Goal: Find specific page/section: Find specific page/section

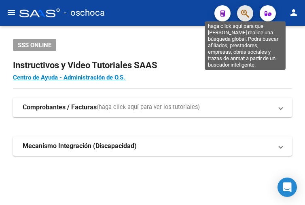
click at [246, 13] on icon "button" at bounding box center [245, 13] width 8 height 9
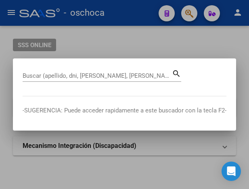
click at [130, 48] on div at bounding box center [124, 94] width 249 height 189
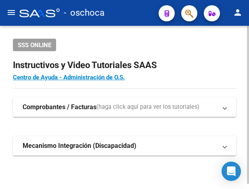
click at [111, 42] on div "SSS ONLINE" at bounding box center [124, 45] width 223 height 13
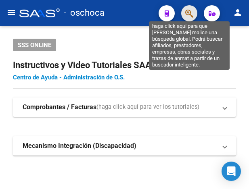
click at [188, 17] on icon "button" at bounding box center [189, 13] width 8 height 9
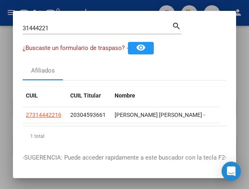
click at [47, 31] on div "31444221 Buscar (apellido, dni, cuil, [PERSON_NAME], cuit, obra social)" at bounding box center [97, 28] width 149 height 12
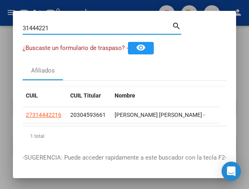
click at [53, 29] on input "31444221" at bounding box center [97, 28] width 149 height 7
drag, startPoint x: 56, startPoint y: 30, endPoint x: -19, endPoint y: 22, distance: 75.6
click at [0, 22] on html "menu - oschoca person Firma Express Padrón Afiliados Empadronados Movimientos d…" at bounding box center [124, 94] width 249 height 189
drag, startPoint x: 61, startPoint y: 30, endPoint x: -86, endPoint y: 12, distance: 148.9
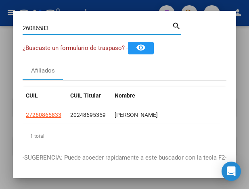
click at [0, 12] on html "menu - oschoca person Firma Express Padrón Afiliados Empadronados Movimientos d…" at bounding box center [124, 94] width 249 height 189
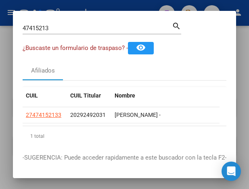
click at [61, 31] on input "47415213" at bounding box center [97, 28] width 149 height 7
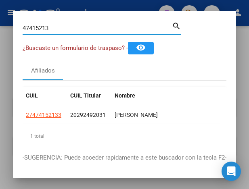
drag, startPoint x: 61, startPoint y: 31, endPoint x: 61, endPoint y: 24, distance: 6.5
click at [61, 31] on input "47415213" at bounding box center [97, 28] width 149 height 7
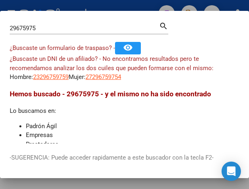
click at [46, 28] on input "29675975" at bounding box center [84, 28] width 149 height 7
click at [48, 27] on input "29675975" at bounding box center [84, 28] width 149 height 7
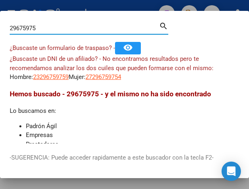
click at [48, 27] on input "29675975" at bounding box center [84, 28] width 149 height 7
click at [38, 25] on input "29675975" at bounding box center [84, 28] width 149 height 7
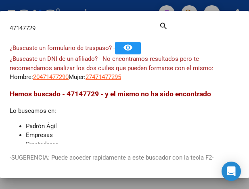
scroll to position [40, 0]
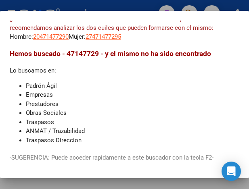
click at [83, 18] on mat-dialog-container "47147729 Buscar (apellido, dni, cuil, nro traspaso, cuit, obra social) search ¿…" at bounding box center [124, 94] width 249 height 167
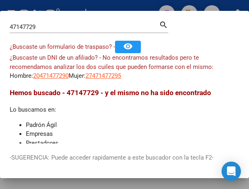
scroll to position [0, 0]
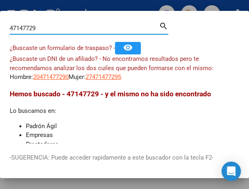
drag, startPoint x: 52, startPoint y: 28, endPoint x: -14, endPoint y: 15, distance: 67.1
click at [0, 15] on html "menu - oschoca person Firma Express Padrón Afiliados Empadronados Movimientos d…" at bounding box center [124, 94] width 249 height 189
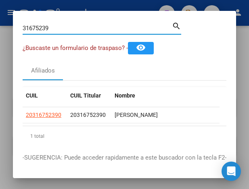
drag, startPoint x: 67, startPoint y: 29, endPoint x: -114, endPoint y: 20, distance: 181.1
click at [0, 20] on html "menu - oschoca person Firma Express Padrón Afiliados Empadronados Movimientos d…" at bounding box center [124, 94] width 249 height 189
drag, startPoint x: 57, startPoint y: 32, endPoint x: -51, endPoint y: 4, distance: 112.1
click at [0, 4] on html "menu - oschoca person Firma Express Padrón Afiliados Empadronados Movimientos d…" at bounding box center [124, 94] width 249 height 189
type input "57304229"
